Goal: Find contact information: Find contact information

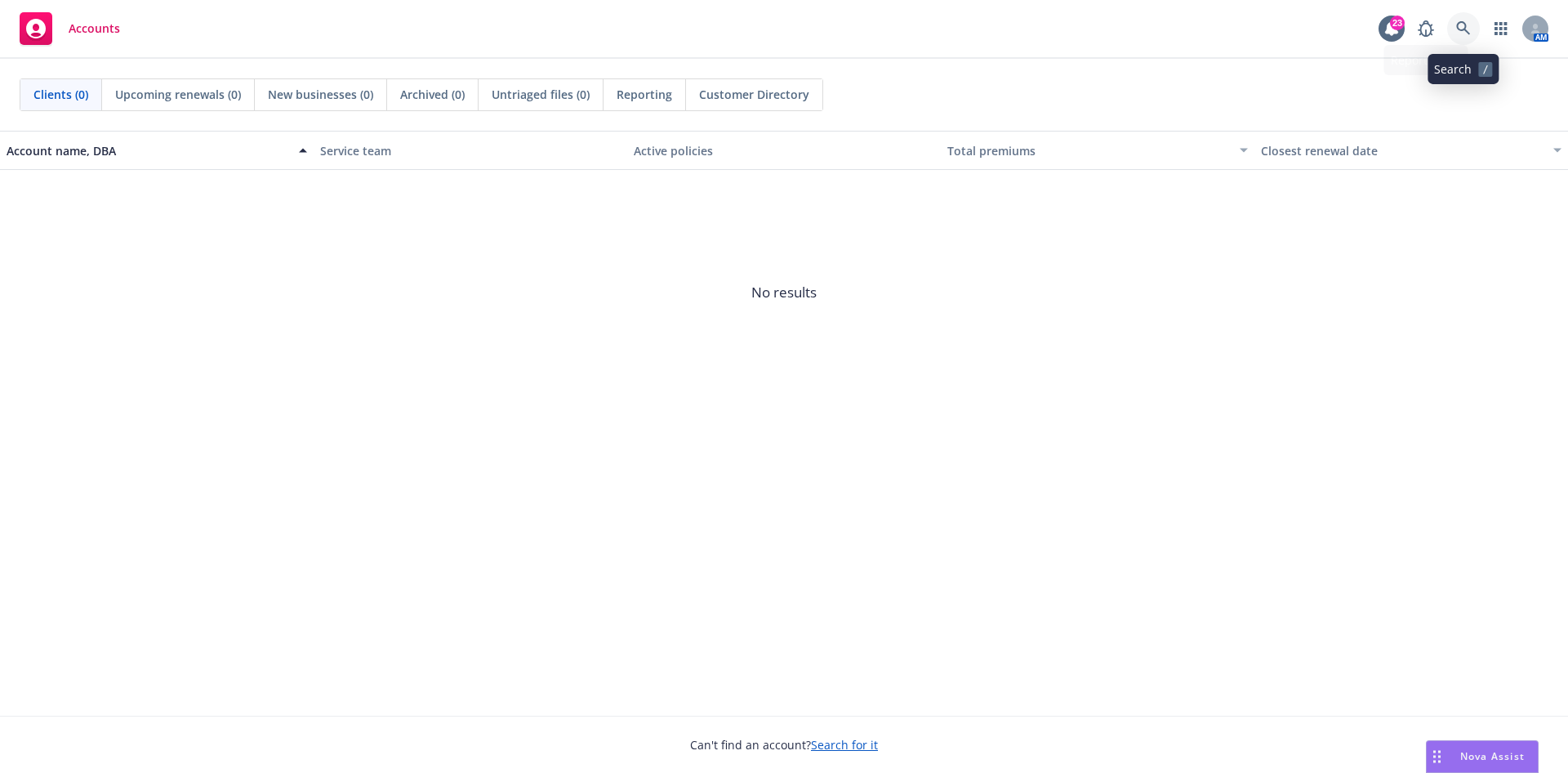
click at [1466, 29] on icon at bounding box center [1463, 27] width 14 height 14
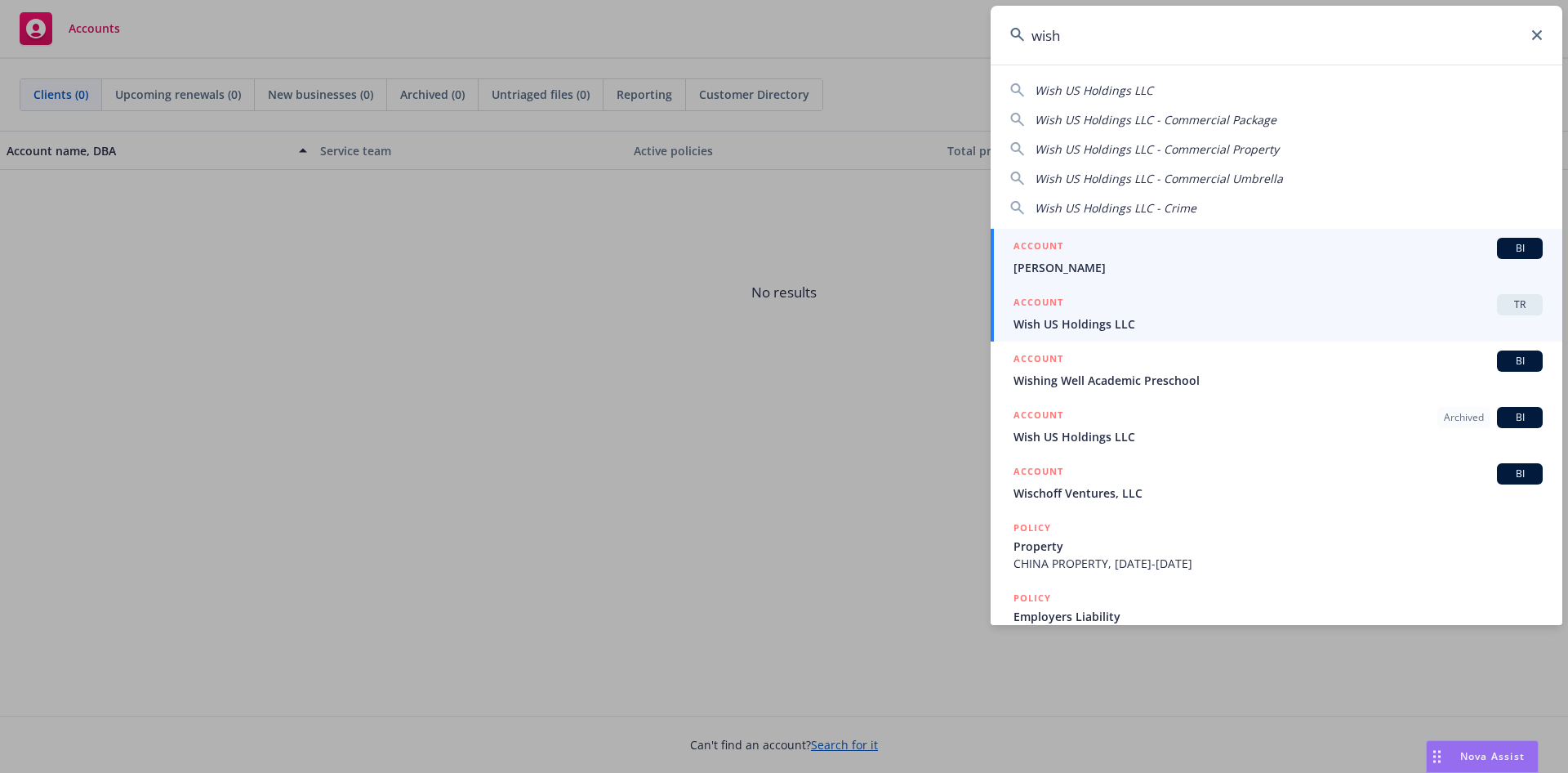
type input "wish"
click at [1133, 313] on div "ACCOUNT TR" at bounding box center [1279, 304] width 530 height 21
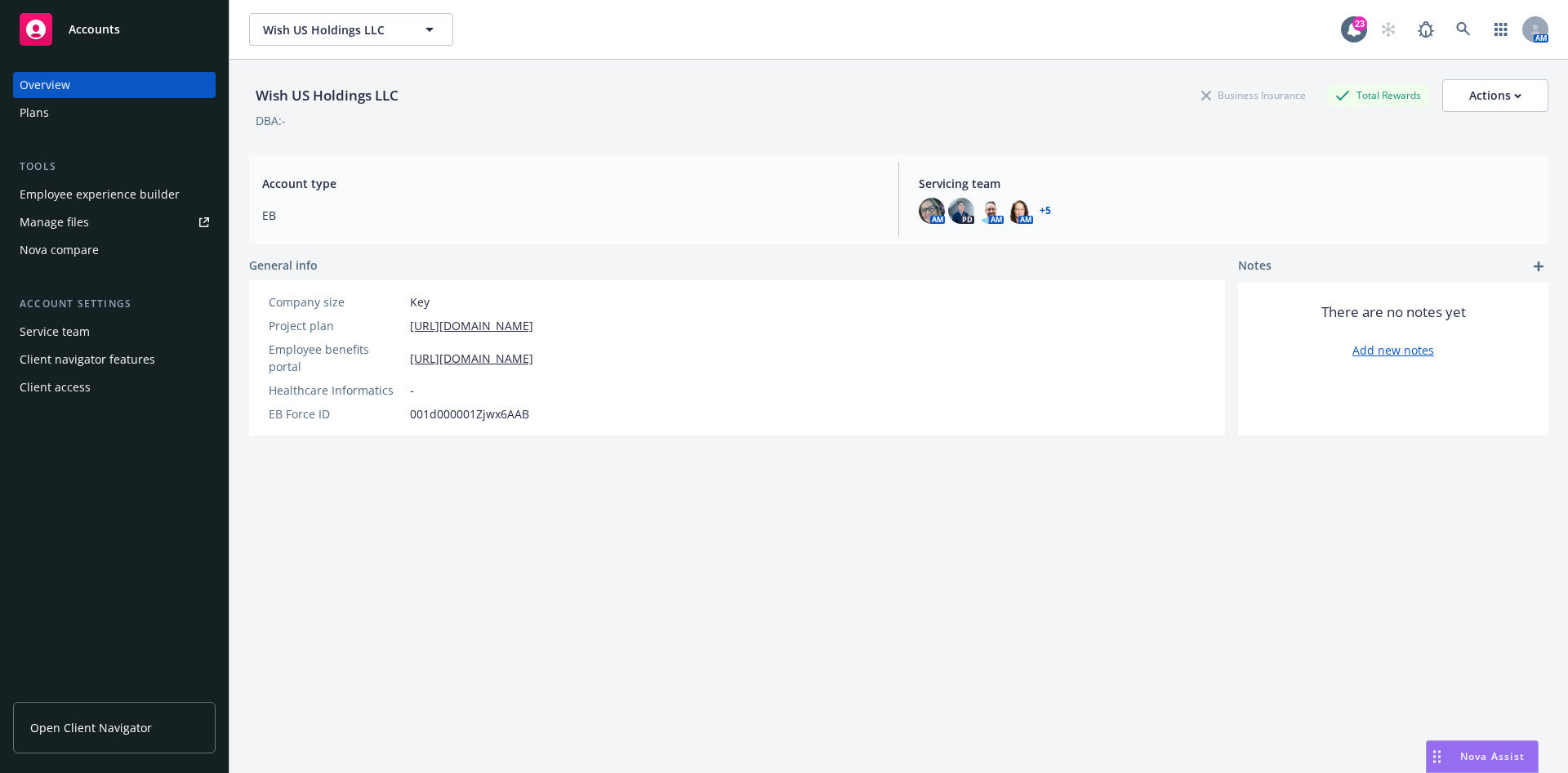
click at [89, 728] on span "Open Client Navigator" at bounding box center [90, 727] width 121 height 17
click at [81, 388] on div "Client access" at bounding box center [55, 387] width 71 height 26
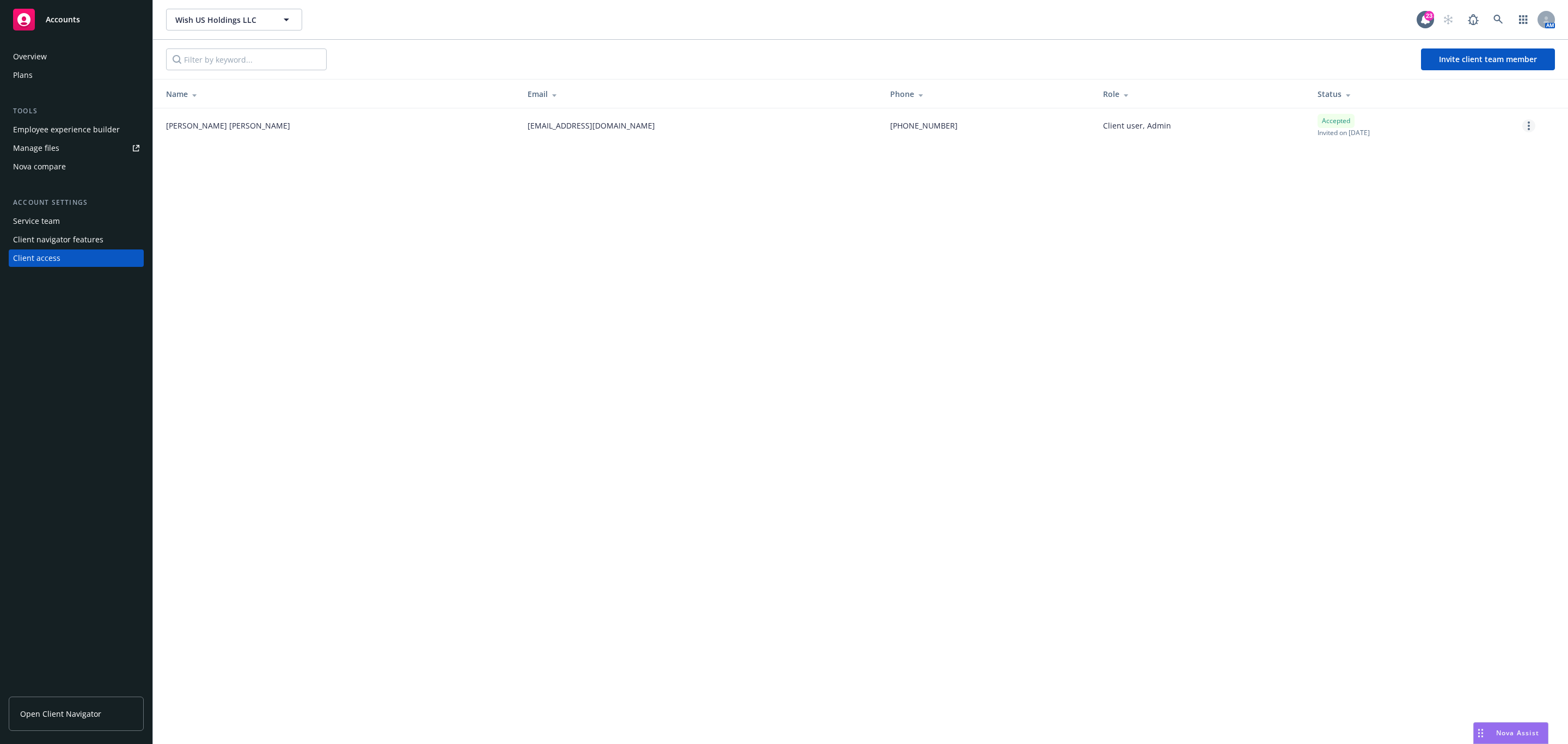
click at [1045, 122] on circle "more" at bounding box center [1529, 122] width 2 height 2
click at [1045, 247] on div "Wish US Holdings LLC Wish US Holdings LLC 23 AM Invite client team member Name …" at bounding box center [860, 372] width 1415 height 744
click at [1045, 127] on link "more" at bounding box center [1528, 125] width 13 height 13
click at [1045, 245] on div "Wish US Holdings LLC Wish US Holdings LLC 23 AM Invite client team member Name …" at bounding box center [860, 372] width 1415 height 744
click at [1045, 125] on link "more" at bounding box center [1528, 125] width 13 height 13
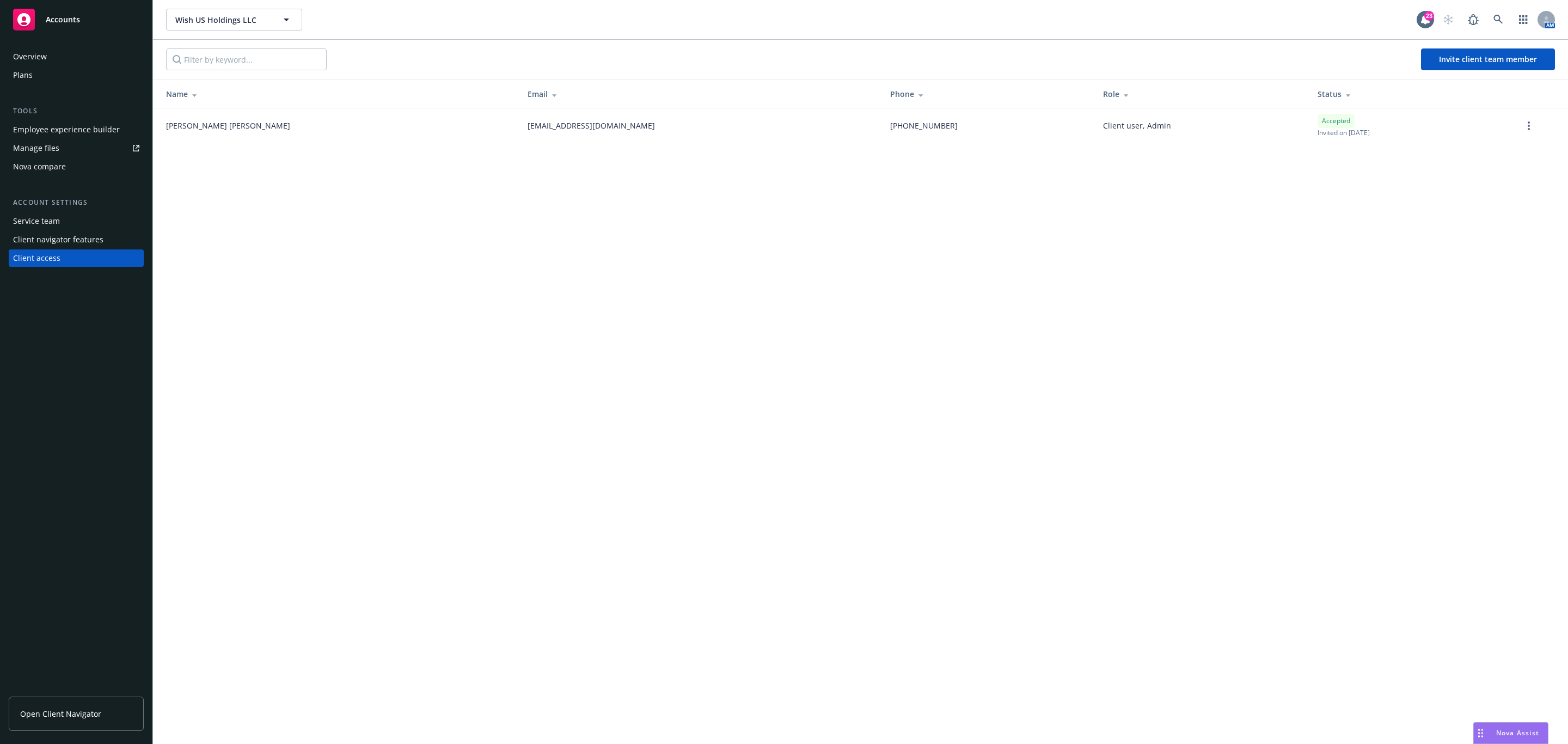
click at [947, 194] on div "Wish US Holdings LLC Wish US Holdings LLC 23 AM Invite client team member Name …" at bounding box center [860, 372] width 1415 height 744
drag, startPoint x: 72, startPoint y: 715, endPoint x: 290, endPoint y: 177, distance: 580.5
click at [265, 208] on div "Wish US Holdings LLC Wish US Holdings LLC 23 AM Invite client team member Name …" at bounding box center [860, 372] width 1415 height 744
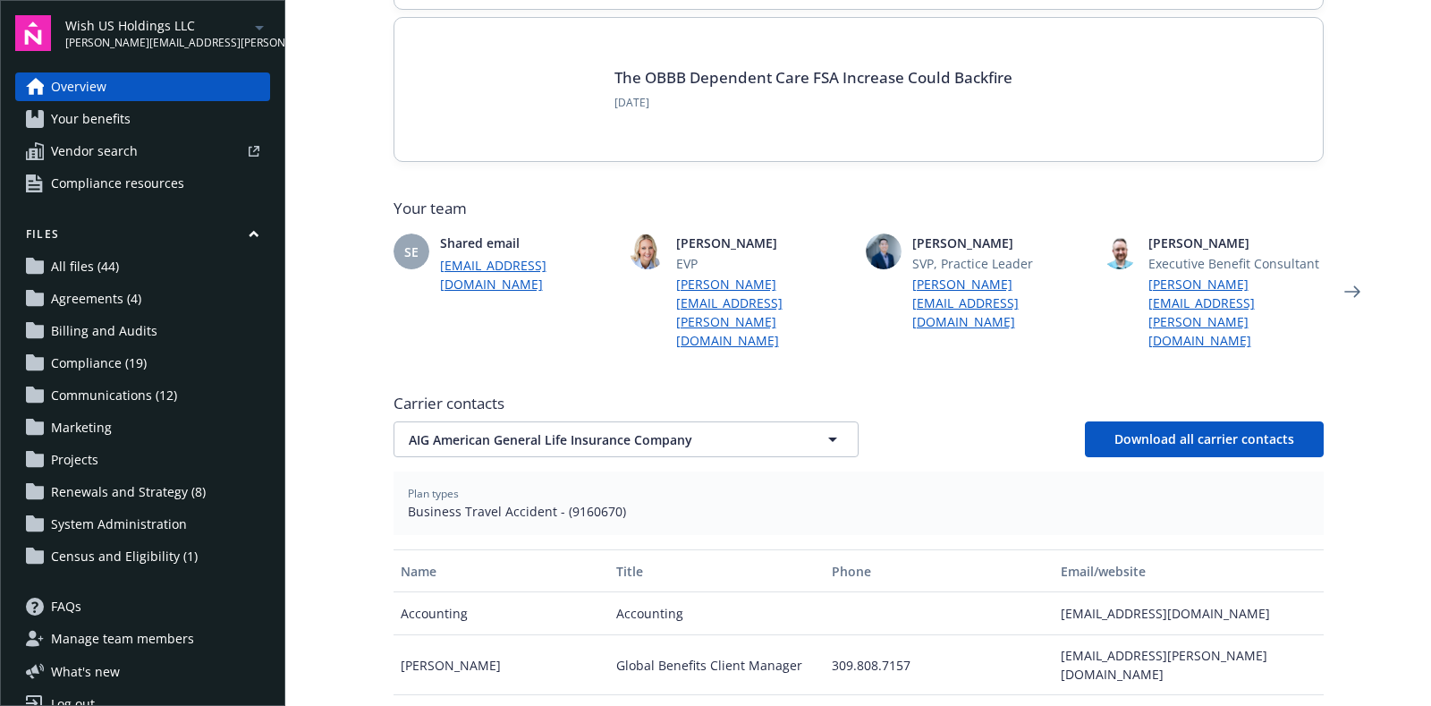
scroll to position [447, 0]
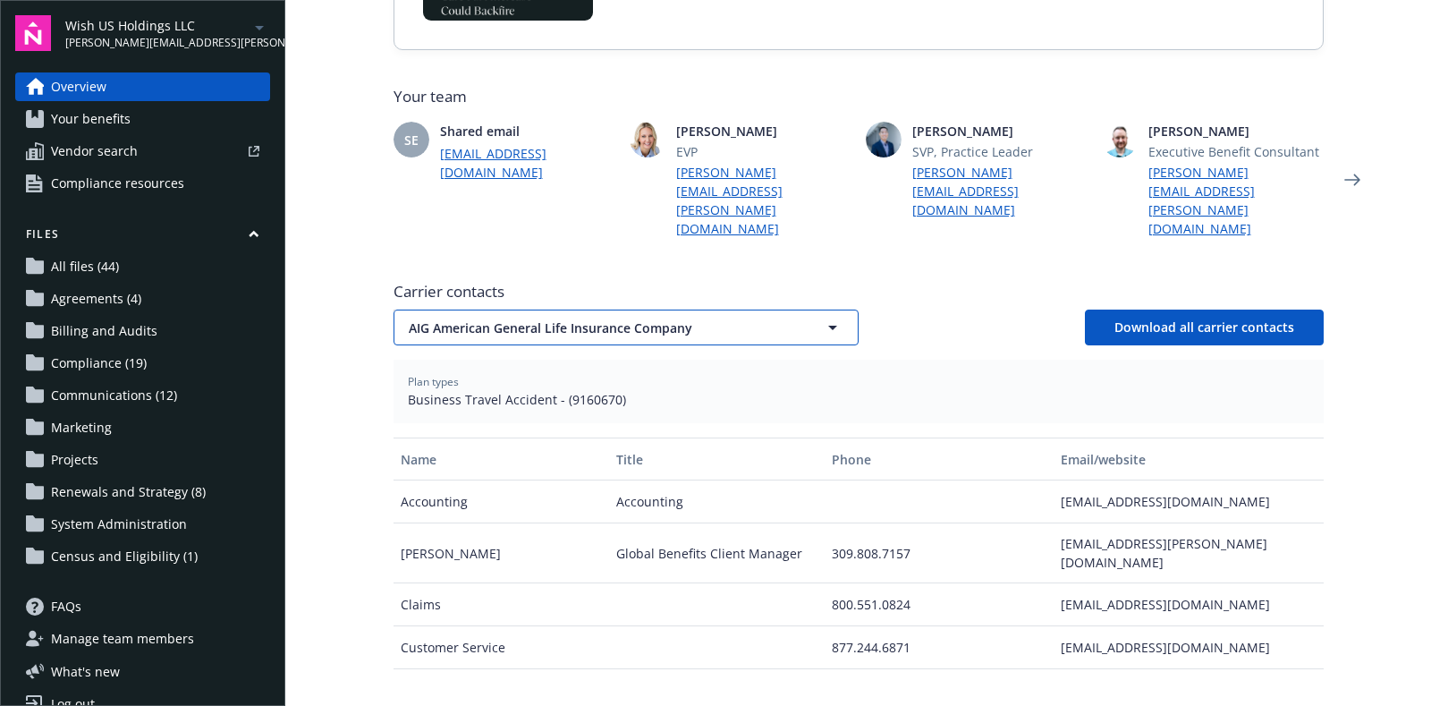
click at [495, 318] on span "AIG American General Life Insurance Company" at bounding box center [595, 327] width 372 height 19
click at [654, 318] on span "AIG American General Life Insurance Company" at bounding box center [595, 327] width 372 height 19
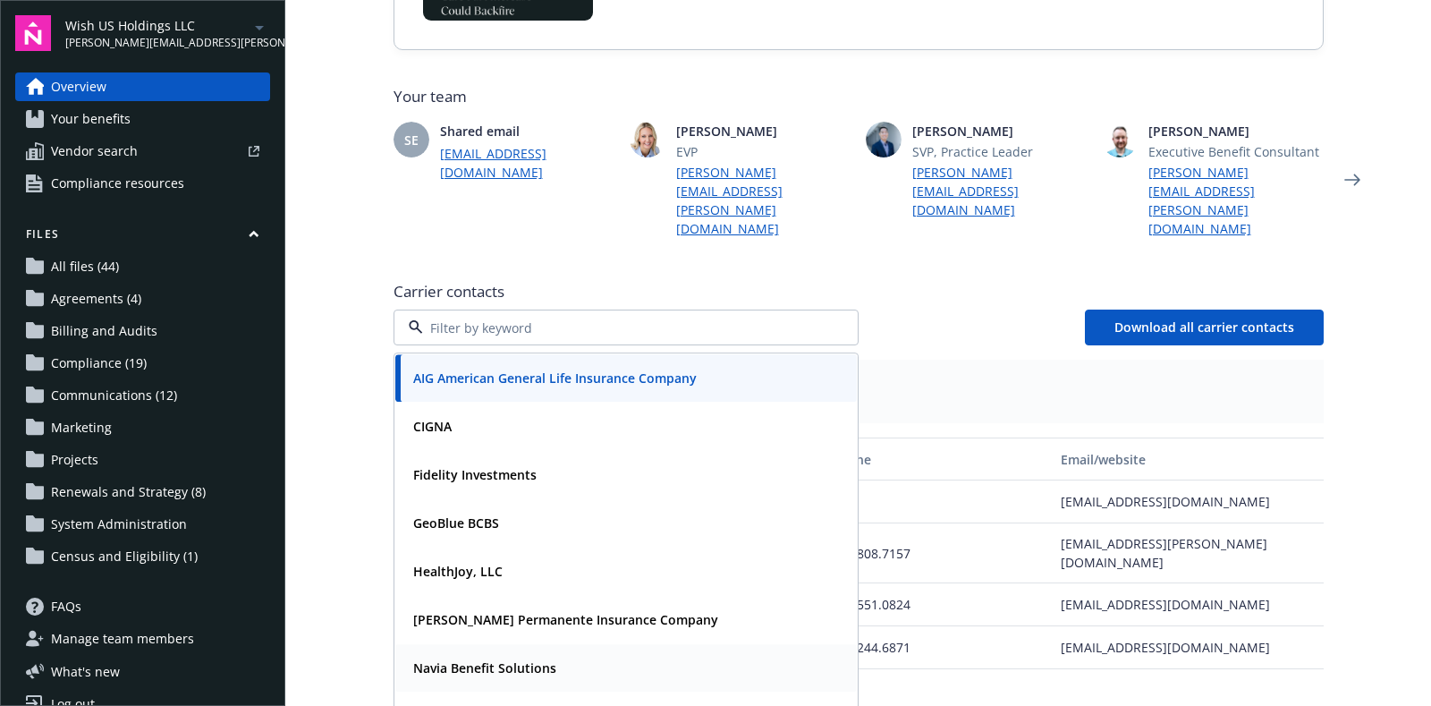
click at [513, 659] on strong "Navia Benefit Solutions" at bounding box center [484, 667] width 143 height 17
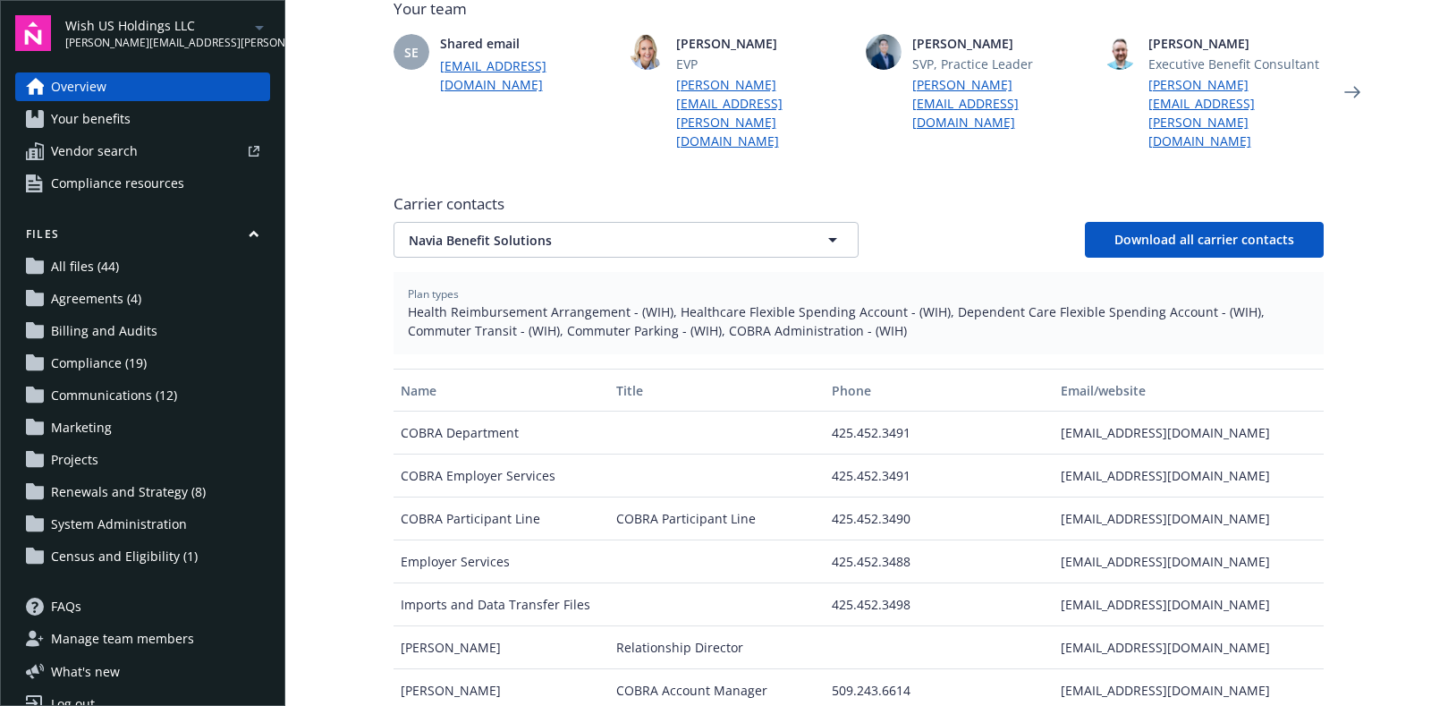
scroll to position [559, 0]
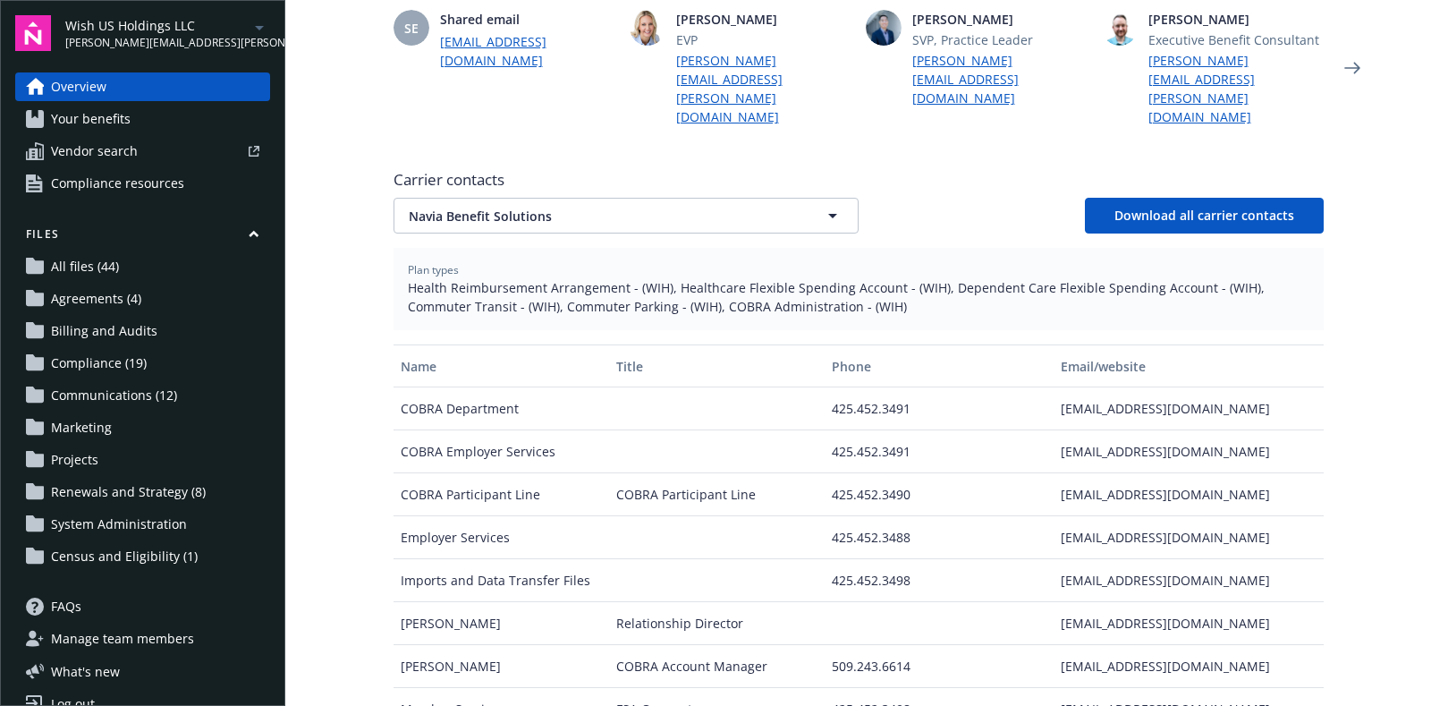
drag, startPoint x: 404, startPoint y: 631, endPoint x: 508, endPoint y: 623, distance: 104.1
click at [508, 645] on div "Mara Lopez Gama" at bounding box center [502, 666] width 216 height 43
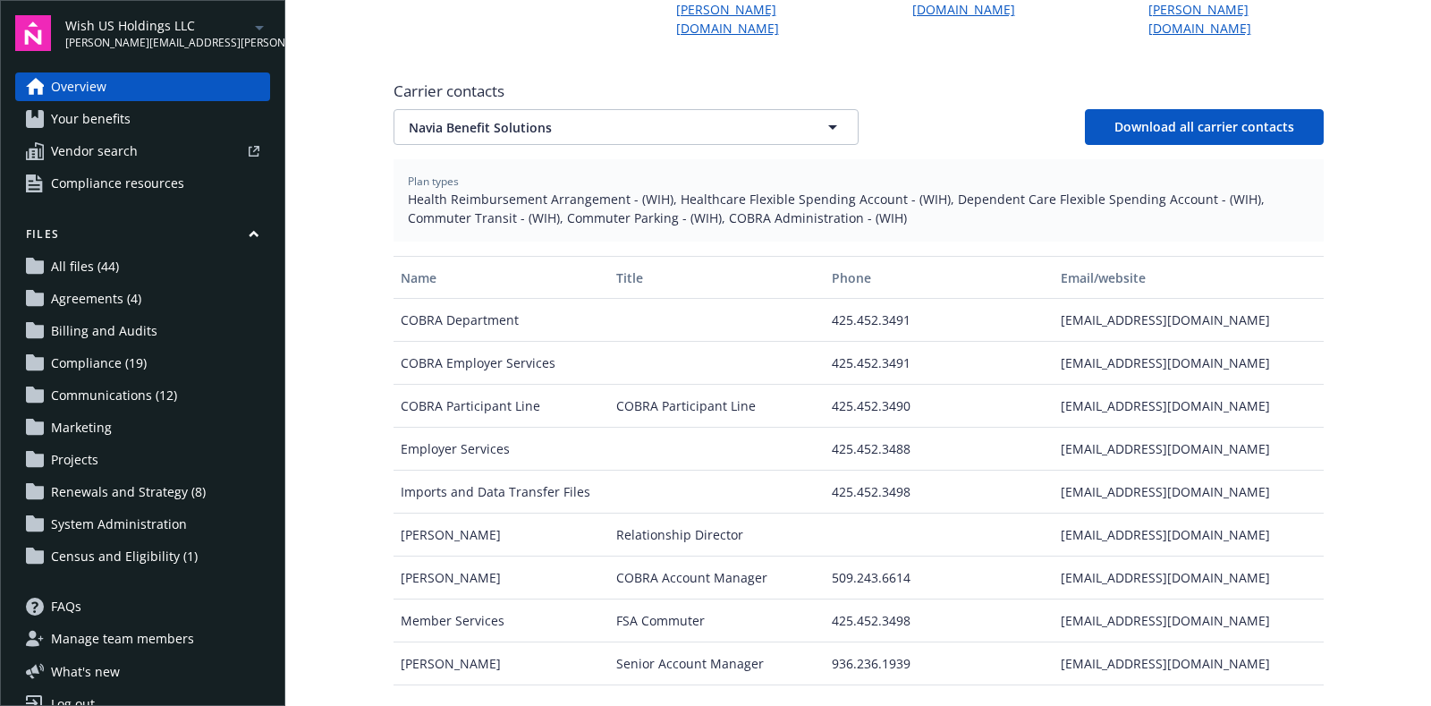
scroll to position [671, 0]
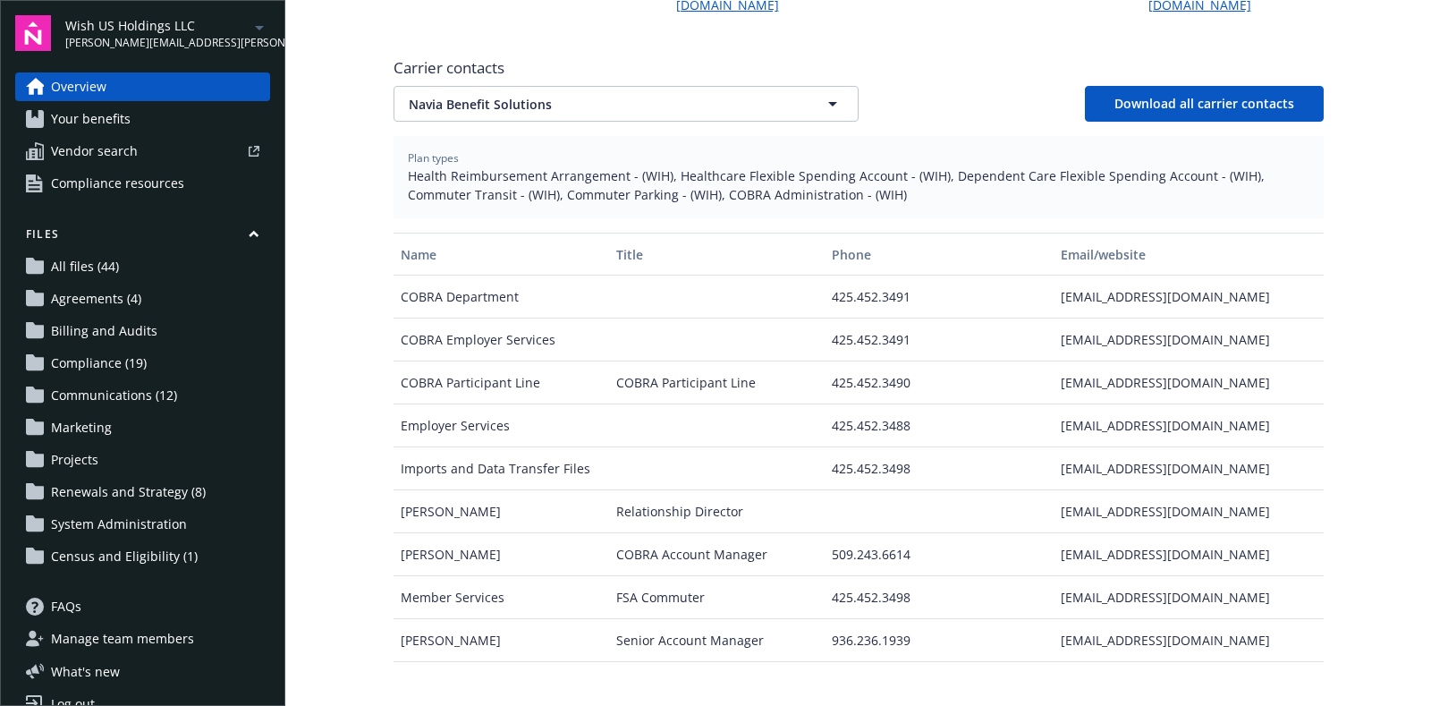
click at [359, 483] on main "Welcome to Navigator Employee benefits portal Project plan Newfront news View a…" at bounding box center [858, 353] width 1146 height 706
click at [606, 95] on span "Navia Benefit Solutions" at bounding box center [595, 104] width 372 height 19
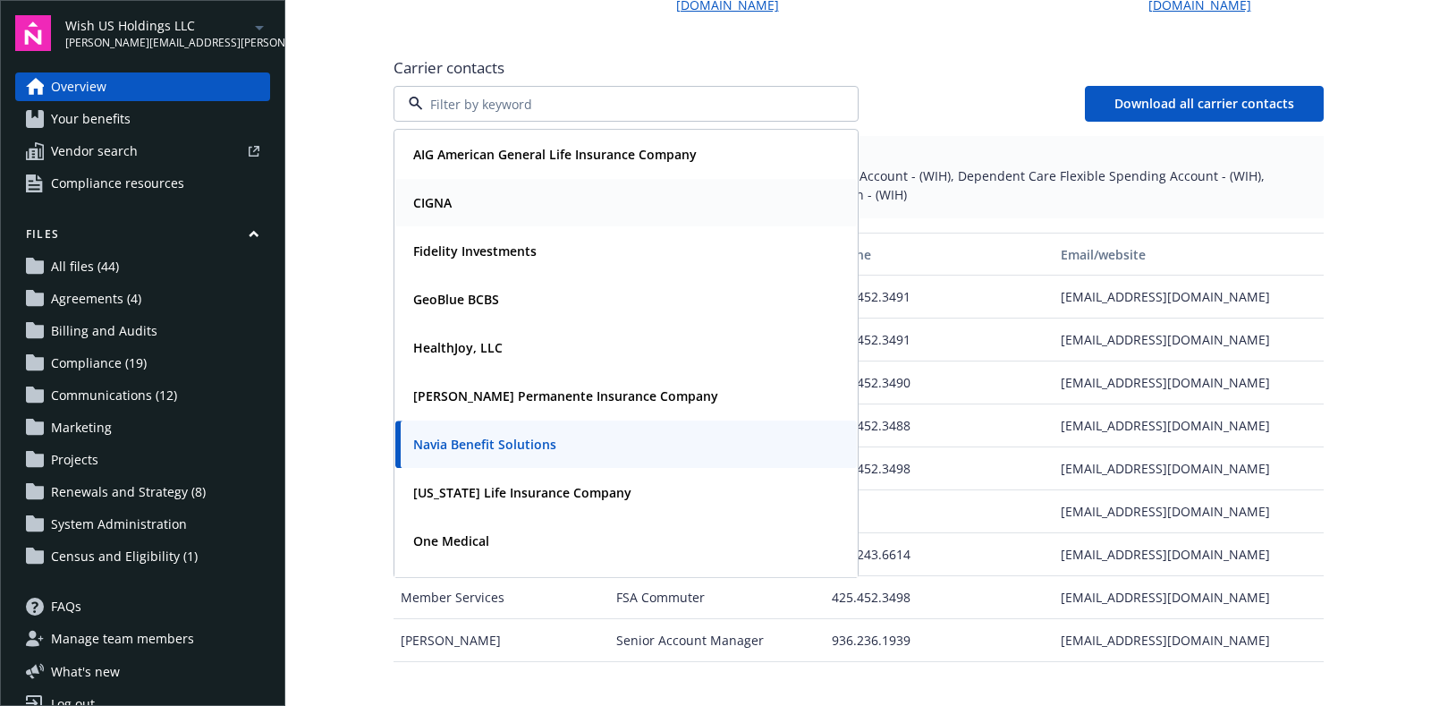
click at [572, 190] on div "CIGNA" at bounding box center [626, 203] width 440 height 26
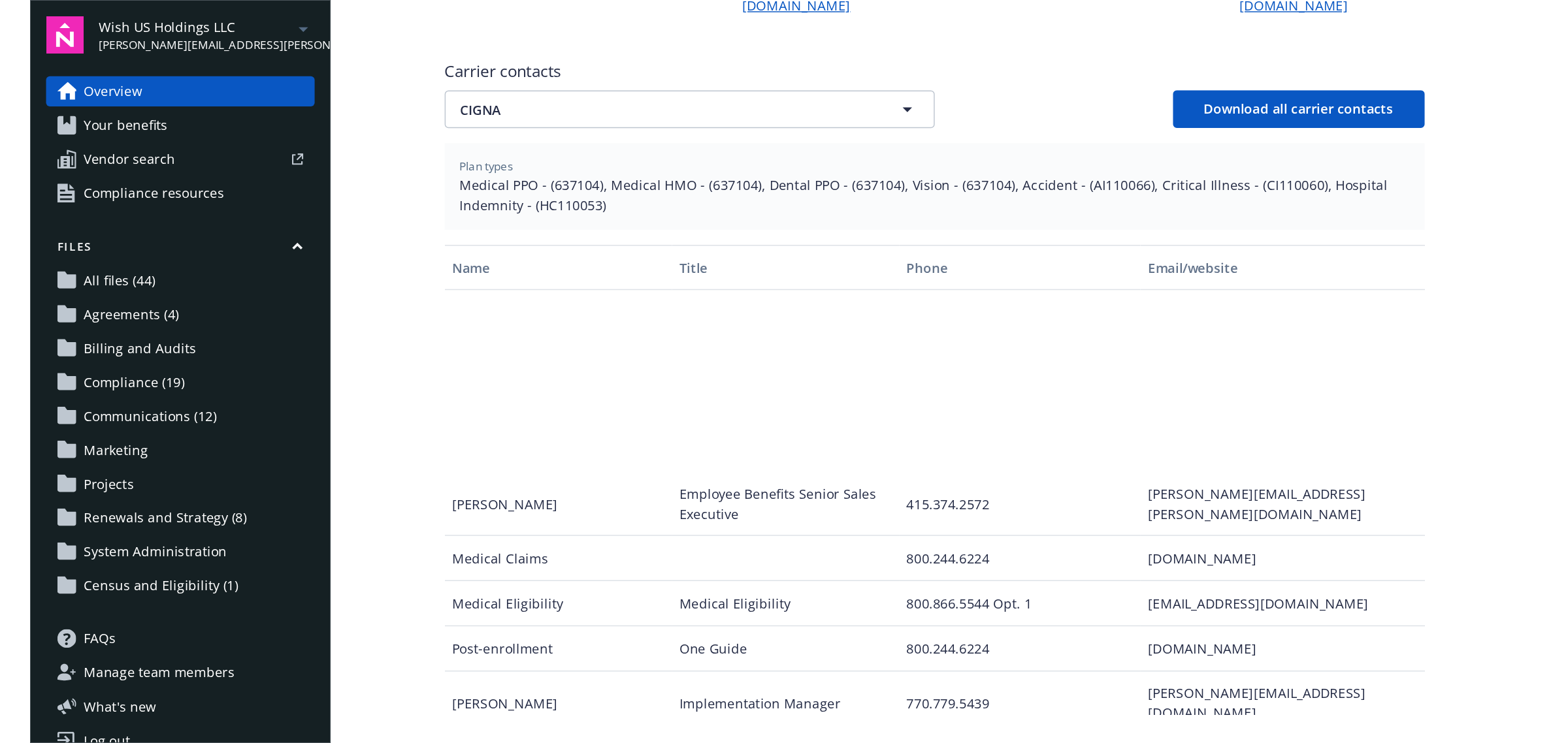
scroll to position [301, 0]
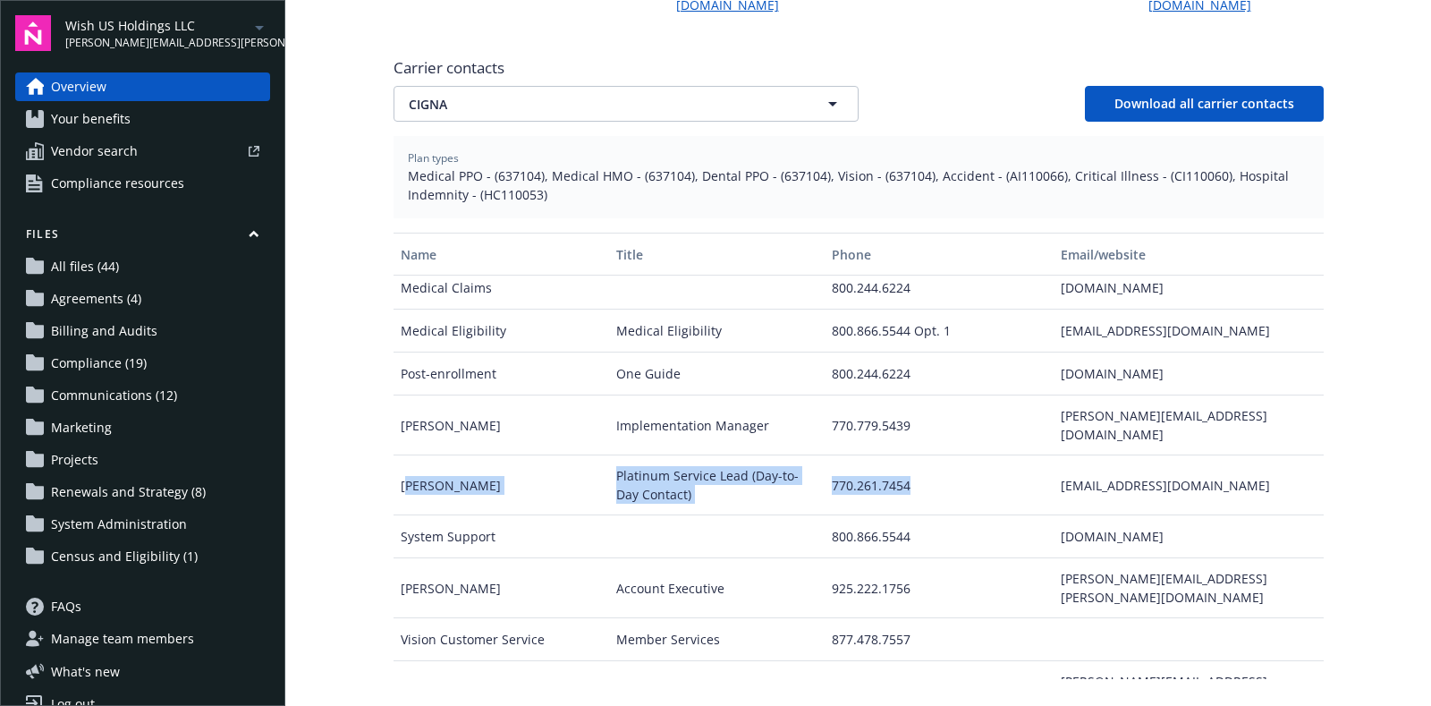
drag, startPoint x: 399, startPoint y: 431, endPoint x: 1006, endPoint y: 441, distance: 607.4
click at [1006, 455] on div "Sheral Cass Platinum Service Lead (Day-to-Day Contact) 770.261.7454 gpservice@c…" at bounding box center [859, 485] width 930 height 60
click at [1063, 455] on div "gpservice@cigna.com" at bounding box center [1188, 485] width 269 height 60
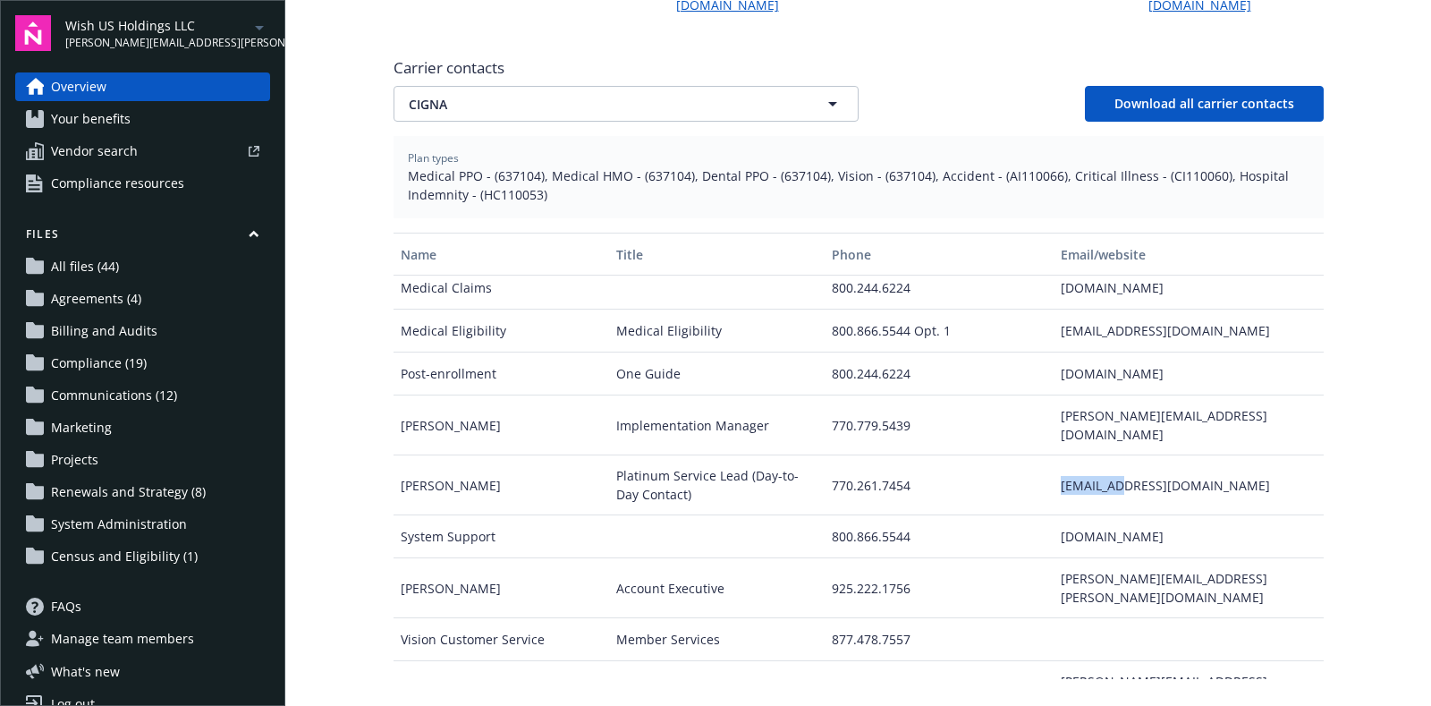
click at [1063, 455] on div "gpservice@cigna.com" at bounding box center [1188, 485] width 269 height 60
click at [1164, 455] on div "gpservice@cigna.com" at bounding box center [1188, 485] width 269 height 60
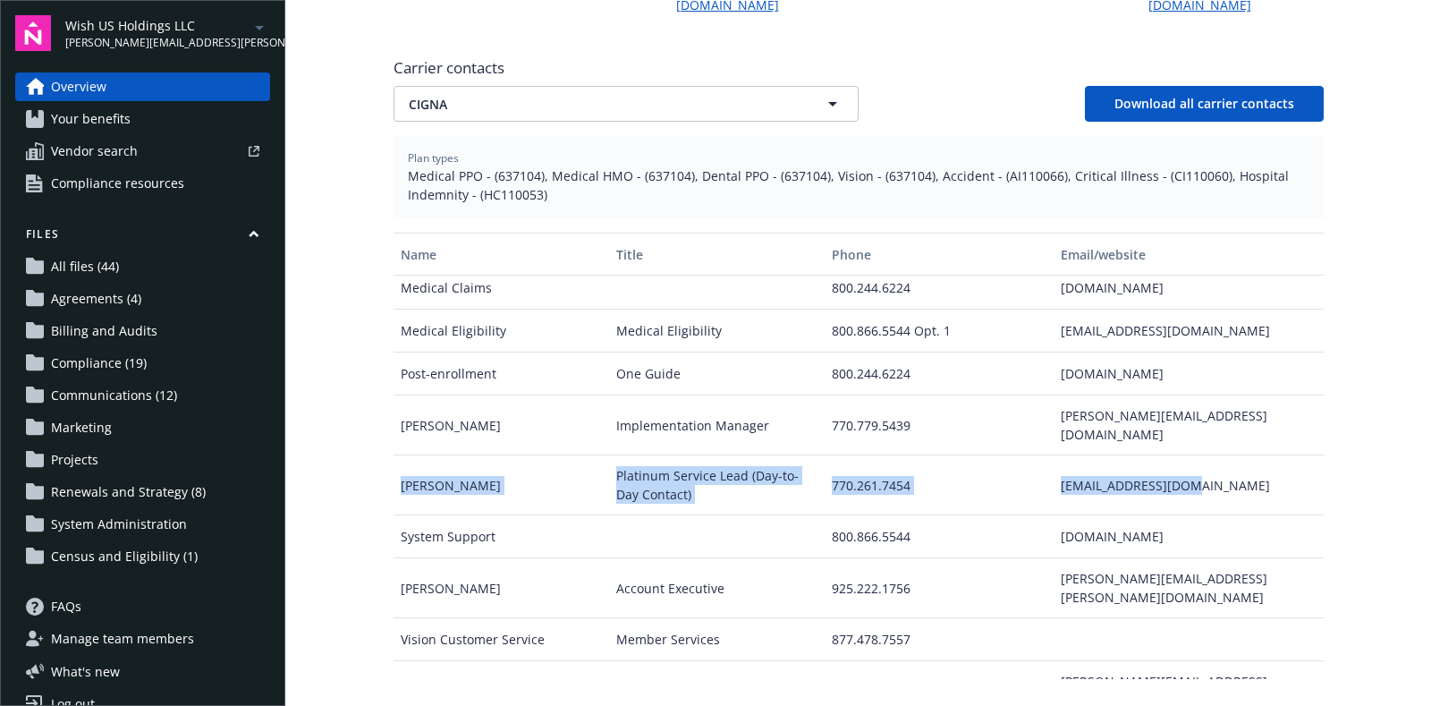
drag, startPoint x: 1191, startPoint y: 428, endPoint x: 374, endPoint y: 434, distance: 817.5
click at [374, 434] on div "Welcome to Navigator Employee benefits portal Project plan Newfront news View a…" at bounding box center [858, 105] width 973 height 1552
copy div "Sheral Cass Platinum Service Lead (Day-to-Day Contact) 770.261.7454 gpservice@c…"
click at [553, 455] on div "Sheral Cass" at bounding box center [502, 485] width 216 height 60
click at [879, 455] on div "770.261.7454" at bounding box center [939, 485] width 229 height 60
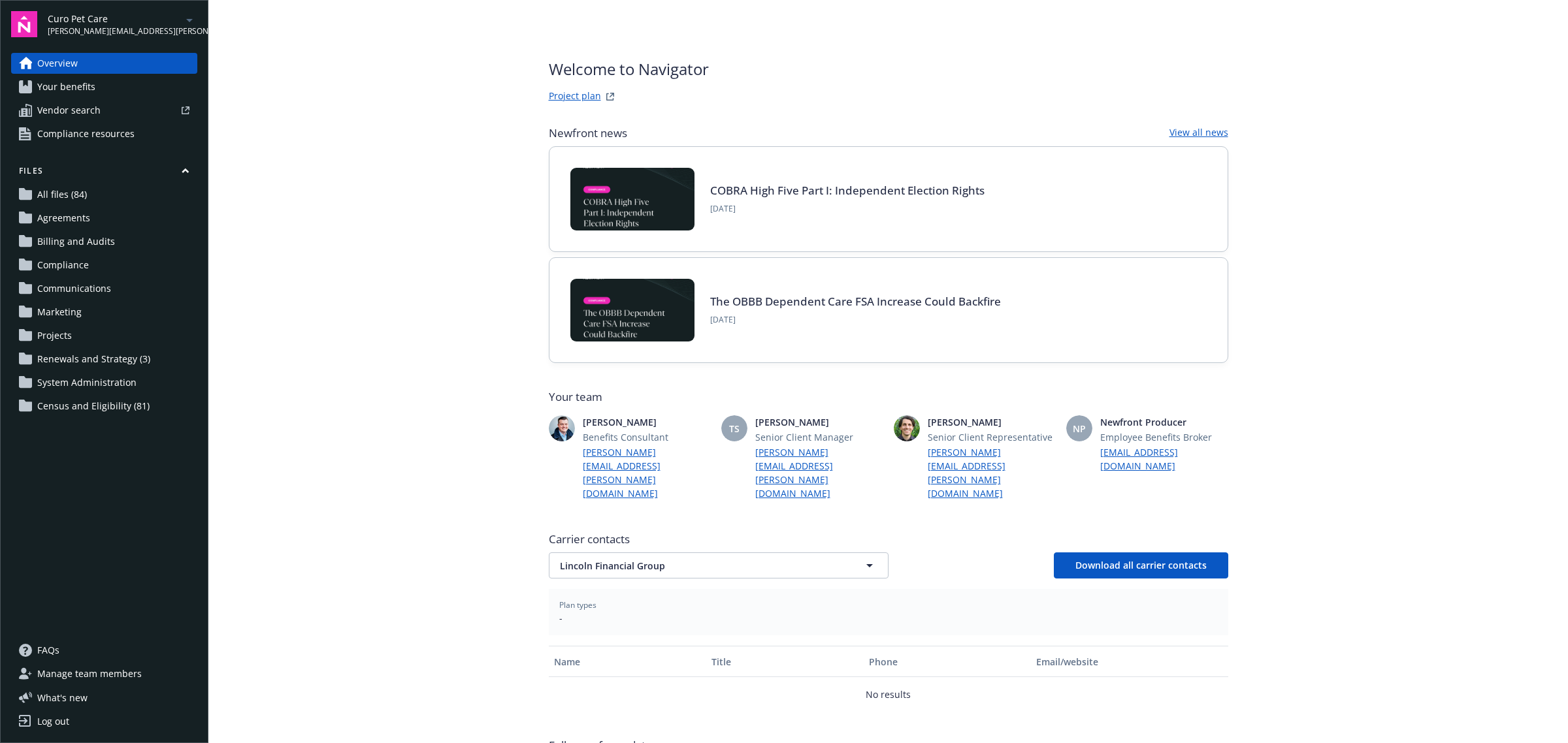
click at [313, 455] on main "Welcome to Navigator Project plan Newfront news View all news COBRA High Five P…" at bounding box center [887, 372] width 1359 height 743
